Goal: Find specific page/section: Find specific page/section

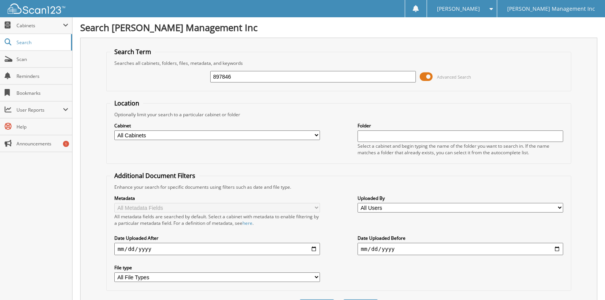
type input "897846"
click at [343, 299] on button "Search" at bounding box center [360, 306] width 35 height 14
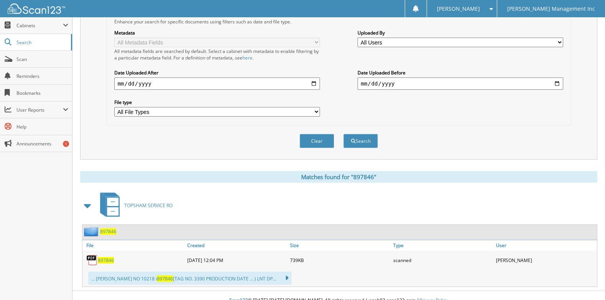
scroll to position [176, 0]
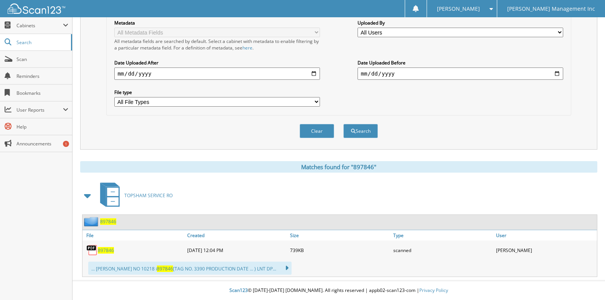
click at [105, 248] on span "897846" at bounding box center [106, 250] width 16 height 7
click at [497, 8] on div "[PERSON_NAME] Settings Logout" at bounding box center [461, 8] width 71 height 17
click at [493, 8] on span at bounding box center [488, 8] width 7 height 5
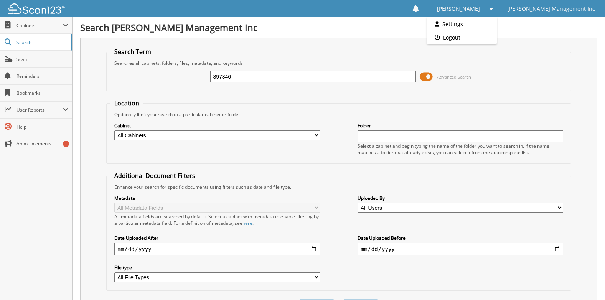
click at [493, 8] on span at bounding box center [488, 8] width 7 height 5
click at [497, 36] on link "Logout" at bounding box center [462, 37] width 70 height 13
